Goal: Task Accomplishment & Management: Complete application form

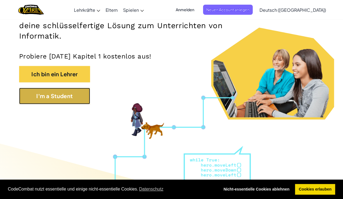
click at [70, 101] on button "I'm a Student" at bounding box center [54, 96] width 71 height 16
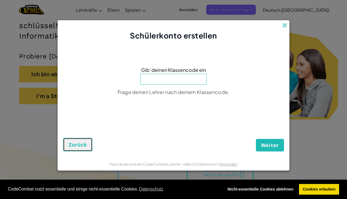
click at [66, 144] on button "Zurück" at bounding box center [77, 145] width 29 height 14
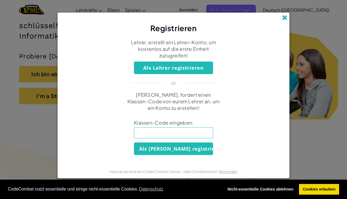
click at [285, 15] on span at bounding box center [285, 18] width 6 height 6
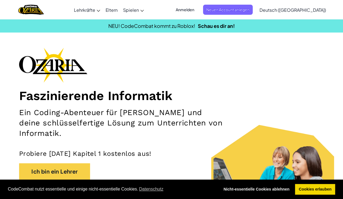
click at [198, 10] on span "Anmelden" at bounding box center [185, 10] width 25 height 10
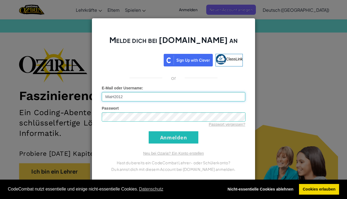
type input "MiaH2012"
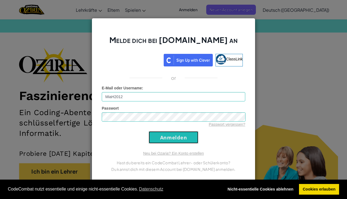
click at [158, 135] on input "Anmelden" at bounding box center [174, 137] width 50 height 12
